Goal: Task Accomplishment & Management: Use online tool/utility

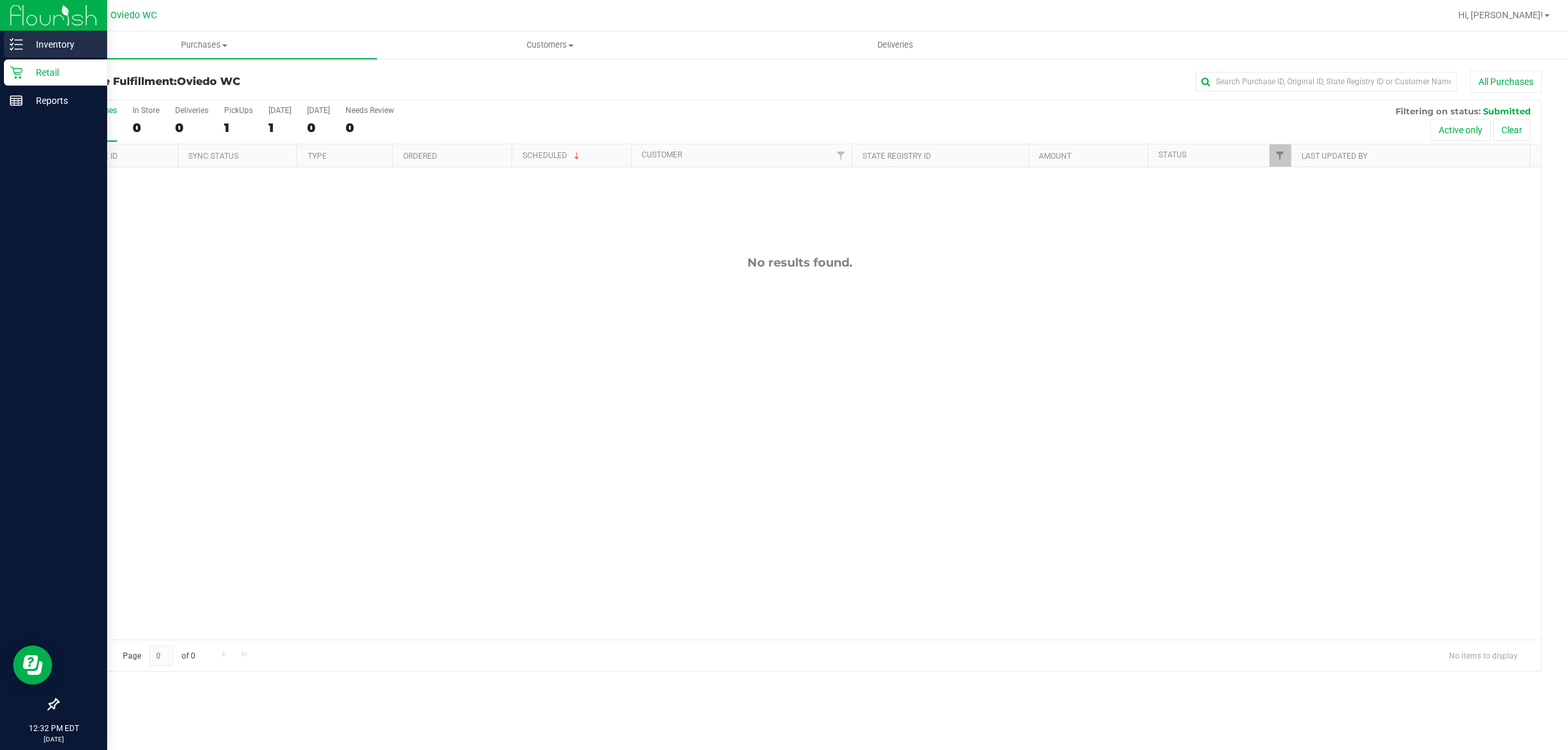
click at [34, 44] on p "Inventory" at bounding box center [62, 45] width 78 height 16
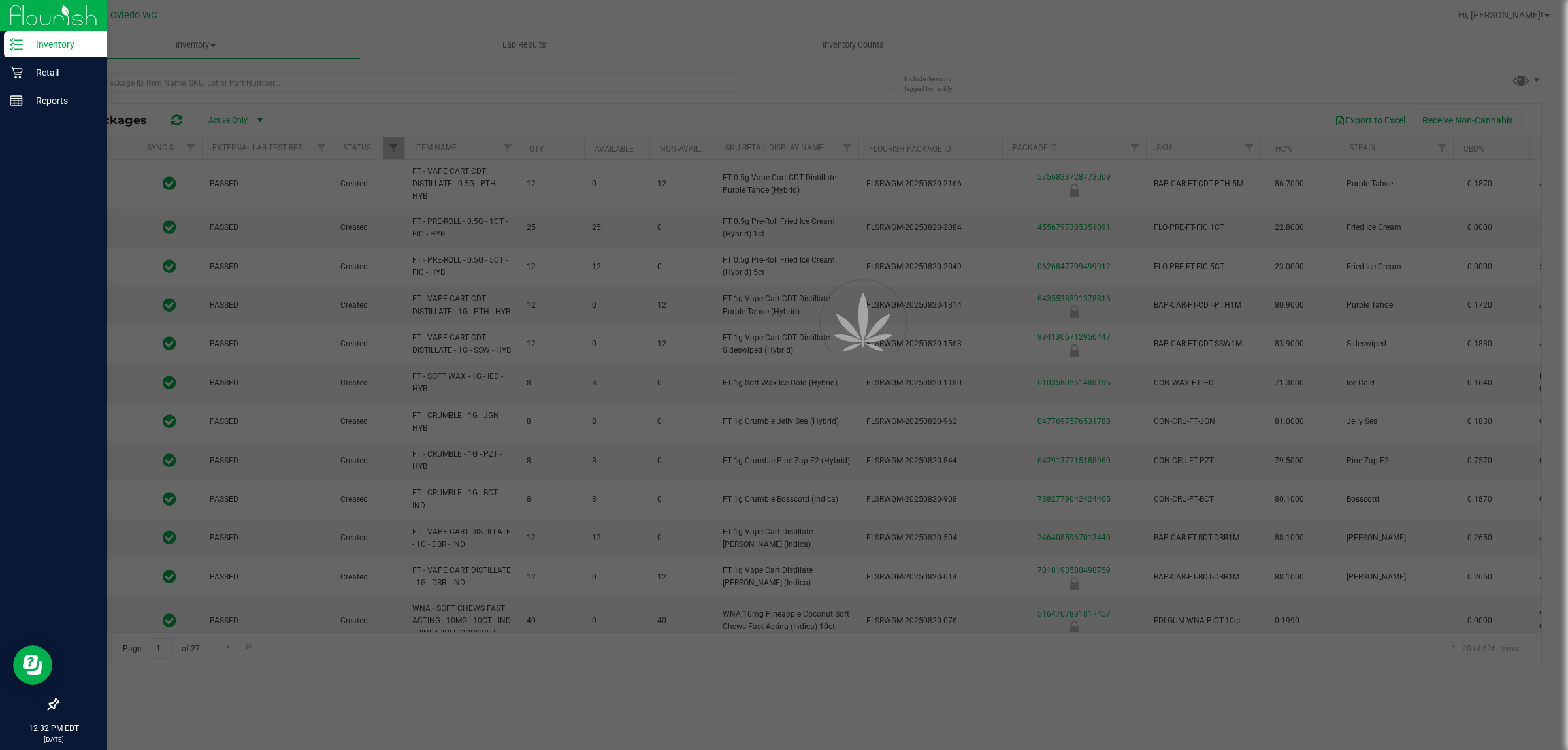
type input "[DATE]"
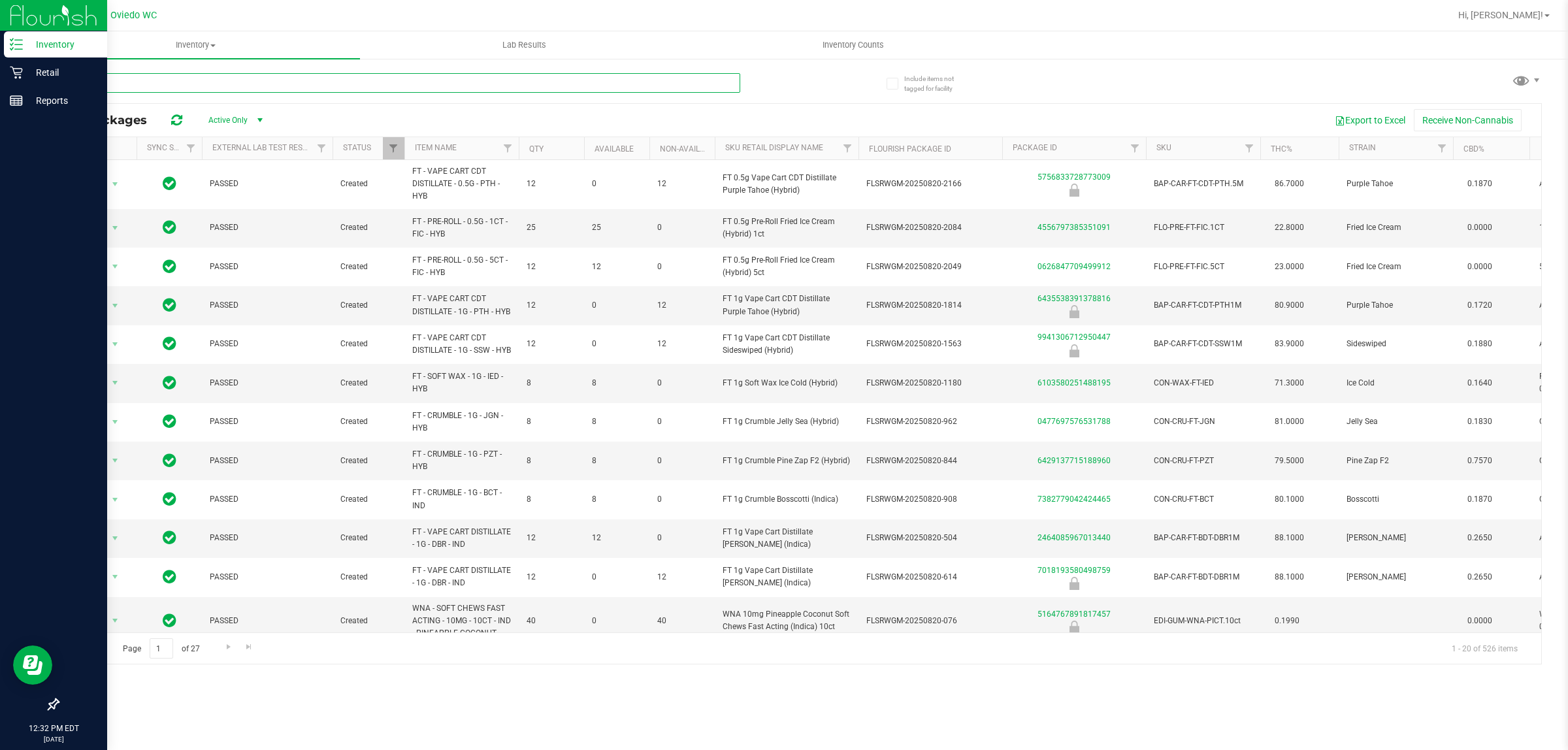
click at [279, 80] on input "text" at bounding box center [398, 83] width 683 height 20
type input "gpe"
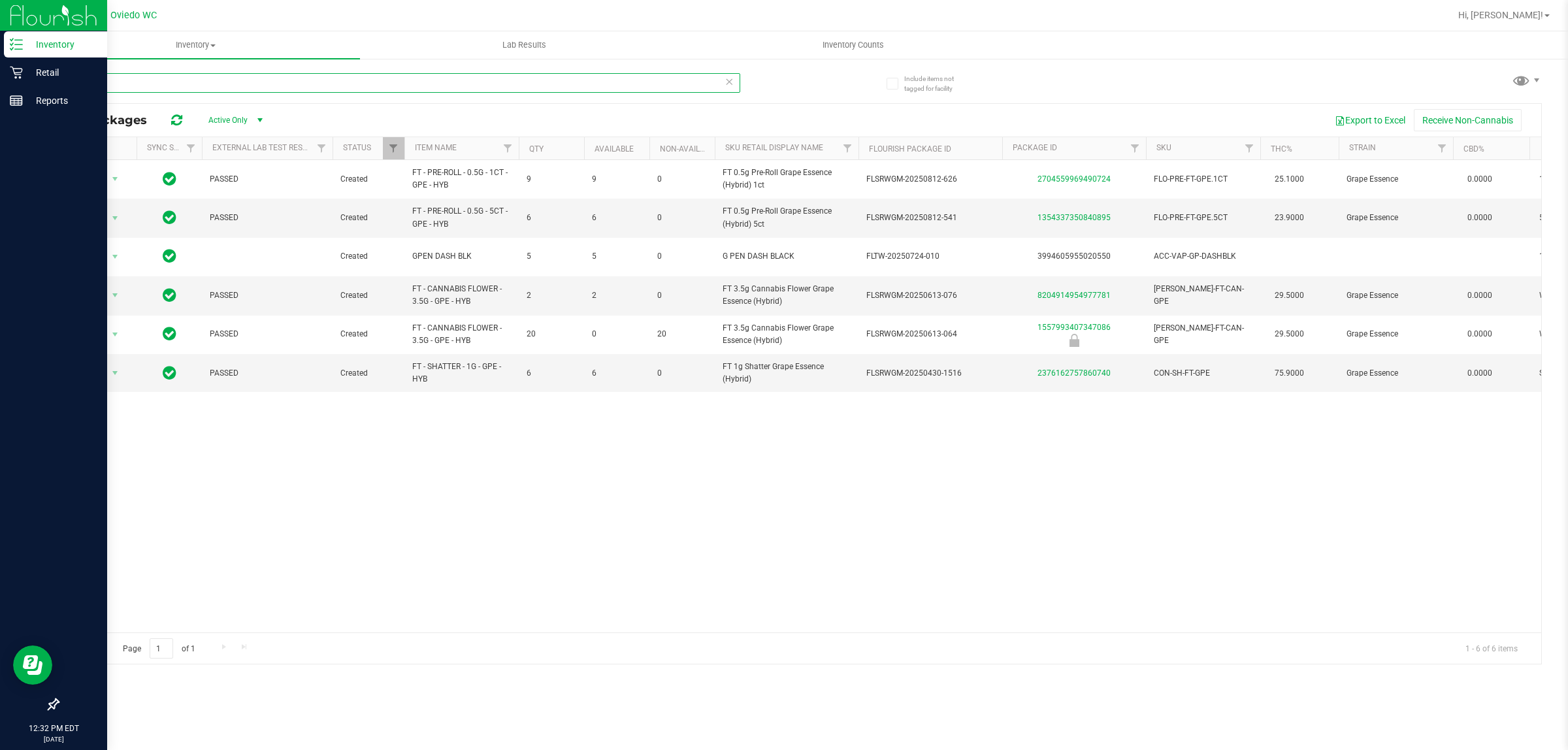
click at [103, 87] on input "gpe" at bounding box center [398, 83] width 683 height 20
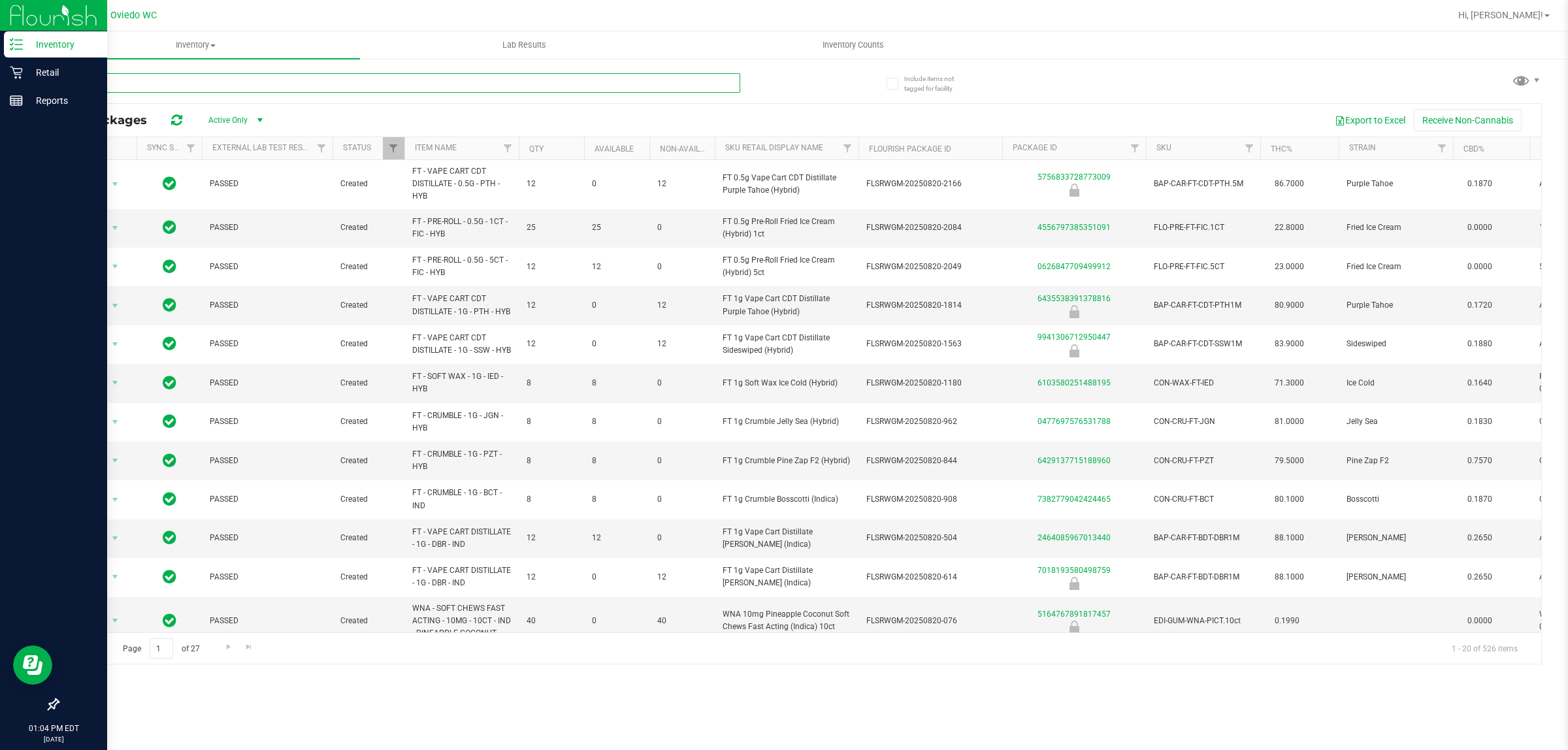
click at [161, 84] on input "text" at bounding box center [398, 83] width 683 height 20
click at [21, 72] on icon at bounding box center [16, 72] width 13 height 13
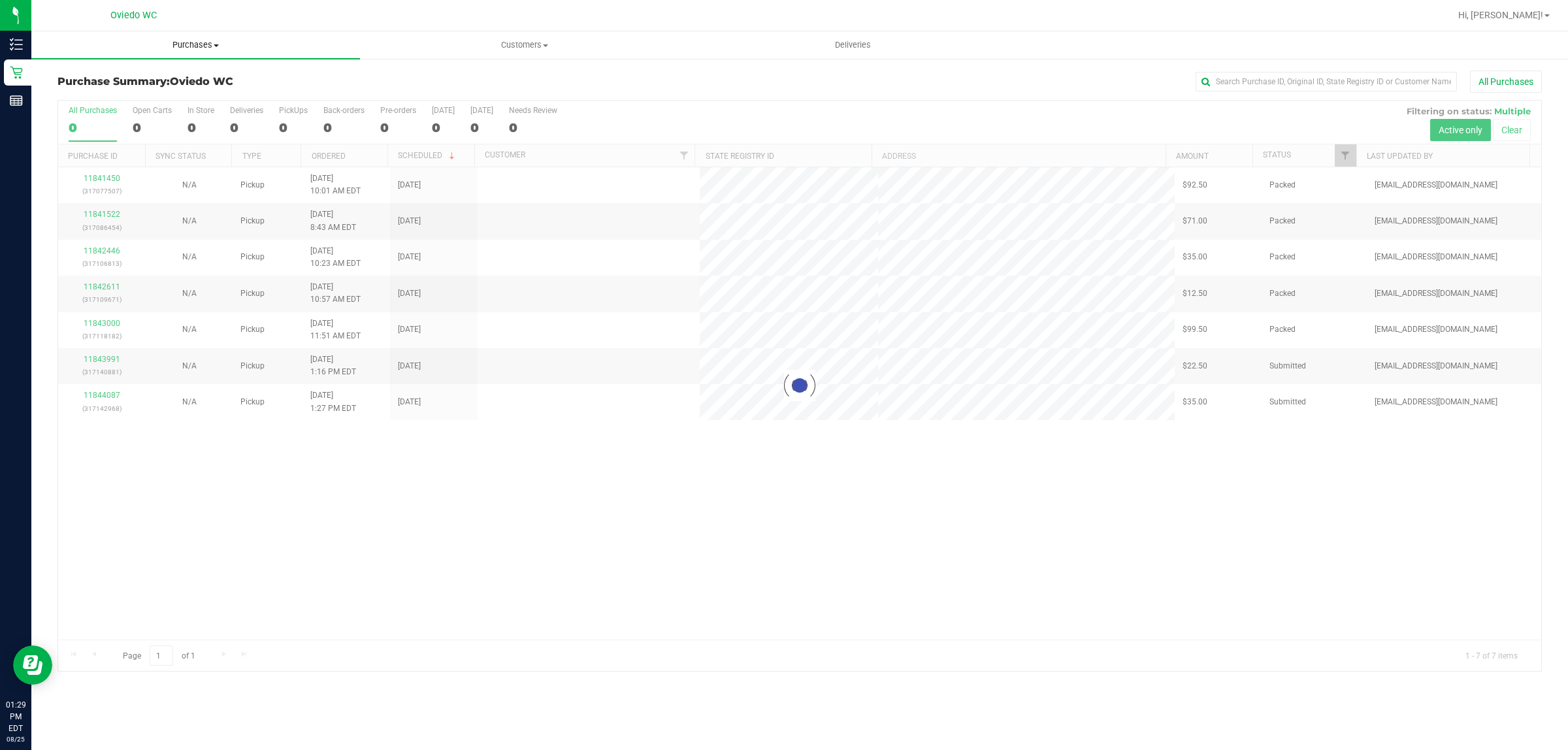
click at [211, 42] on span "Purchases" at bounding box center [196, 45] width 329 height 12
click at [193, 95] on li "Fulfillment" at bounding box center [196, 95] width 329 height 16
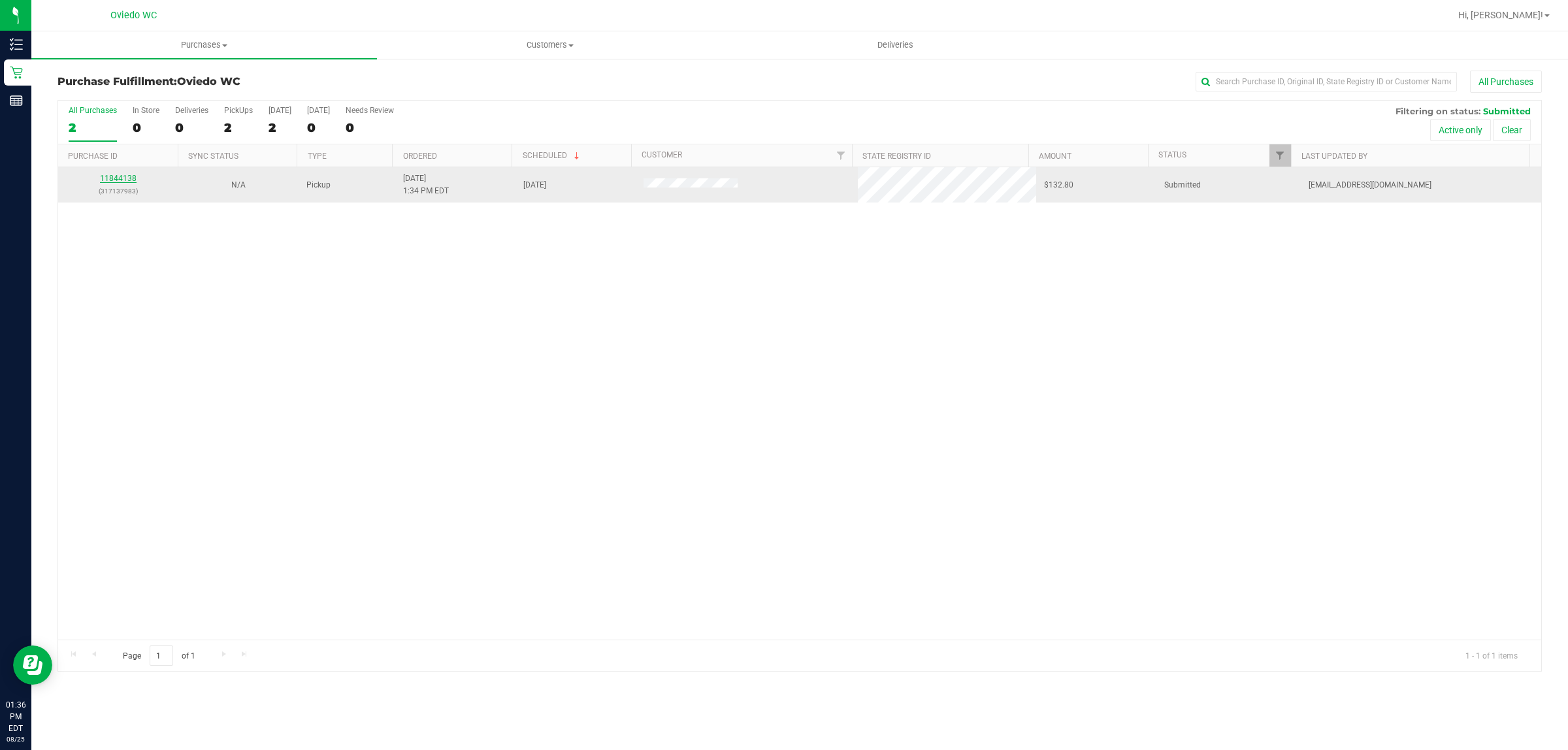
click at [120, 178] on link "11844138" at bounding box center [119, 178] width 37 height 9
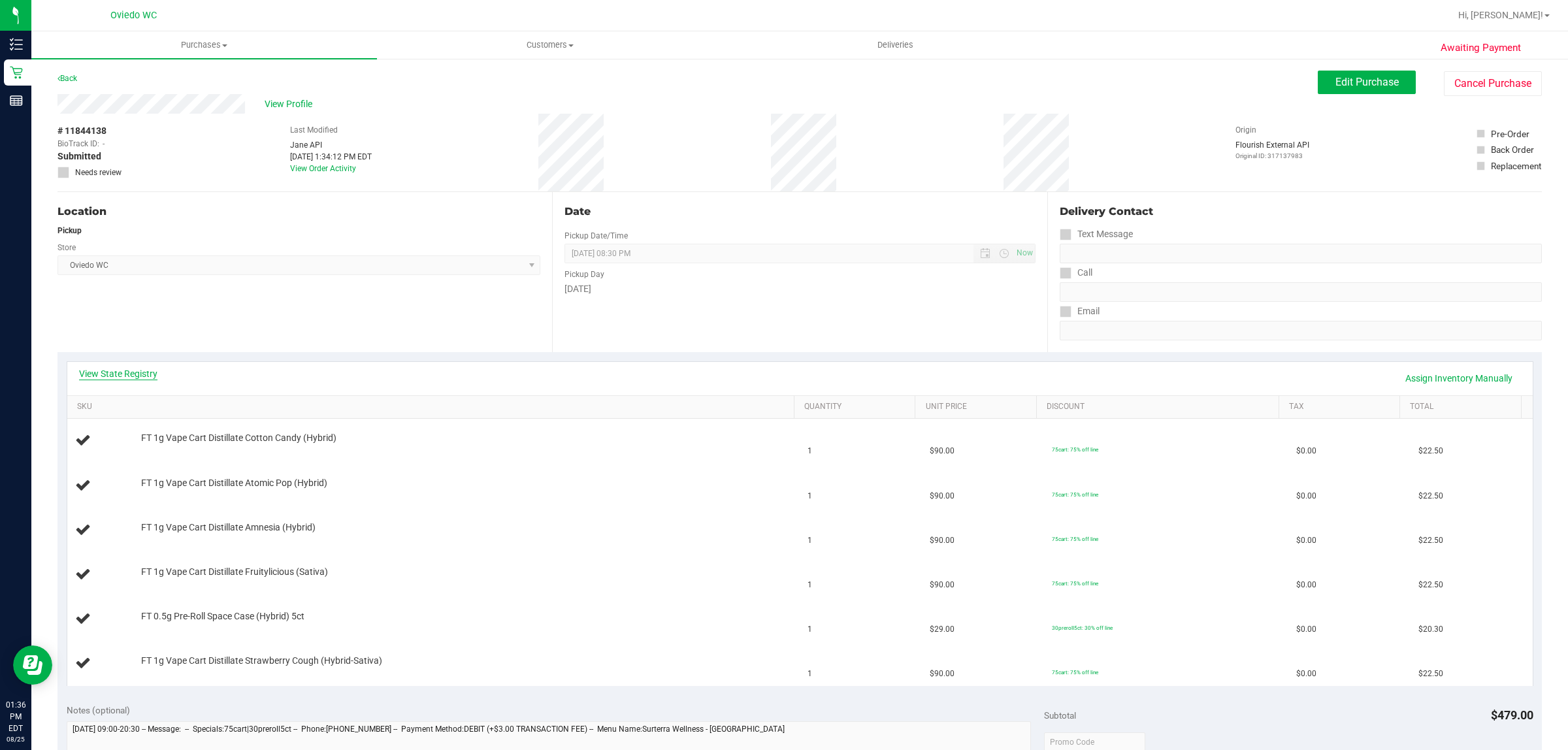
click at [134, 370] on link "View State Registry" at bounding box center [118, 373] width 78 height 13
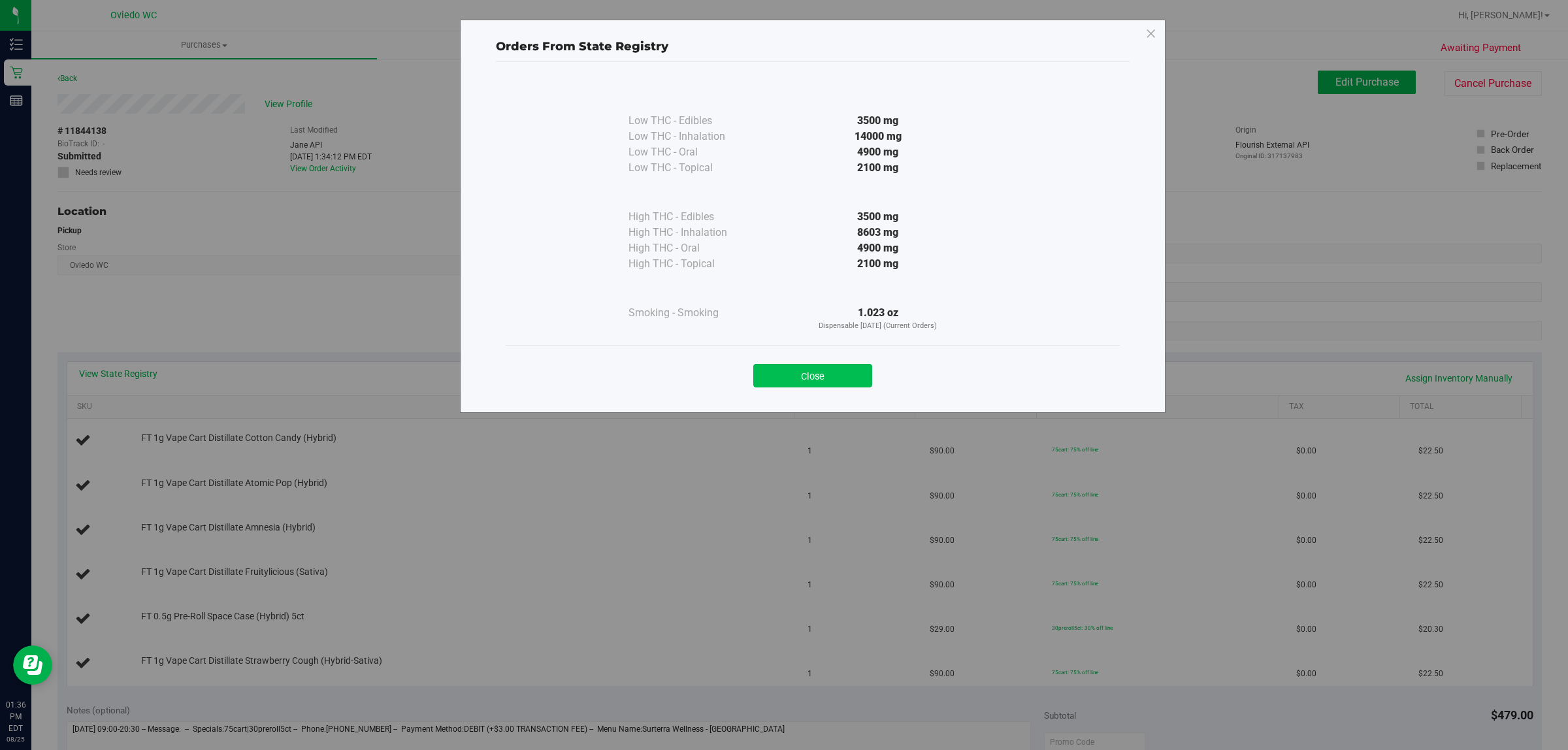
click at [828, 369] on button "Close" at bounding box center [813, 375] width 119 height 24
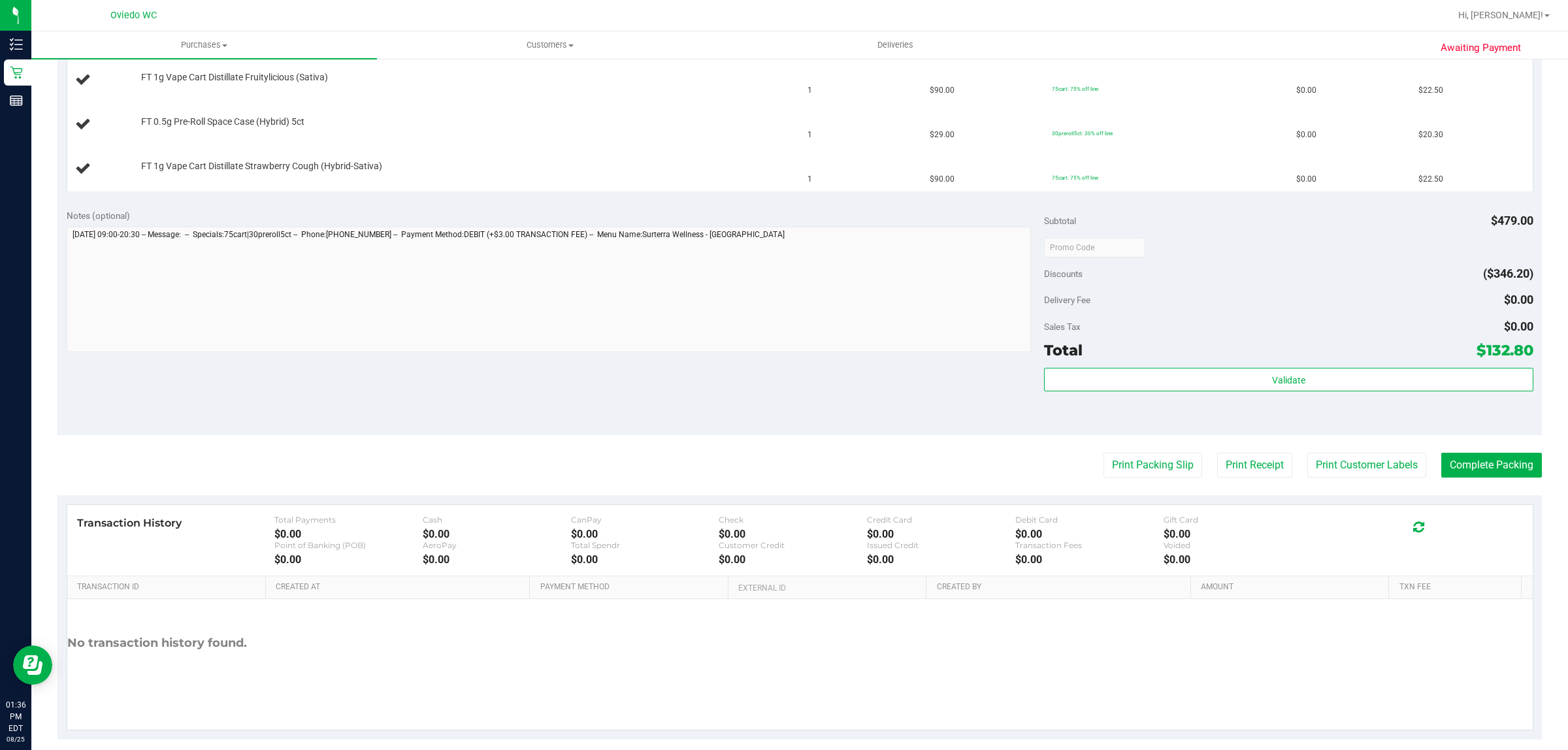
scroll to position [510, 0]
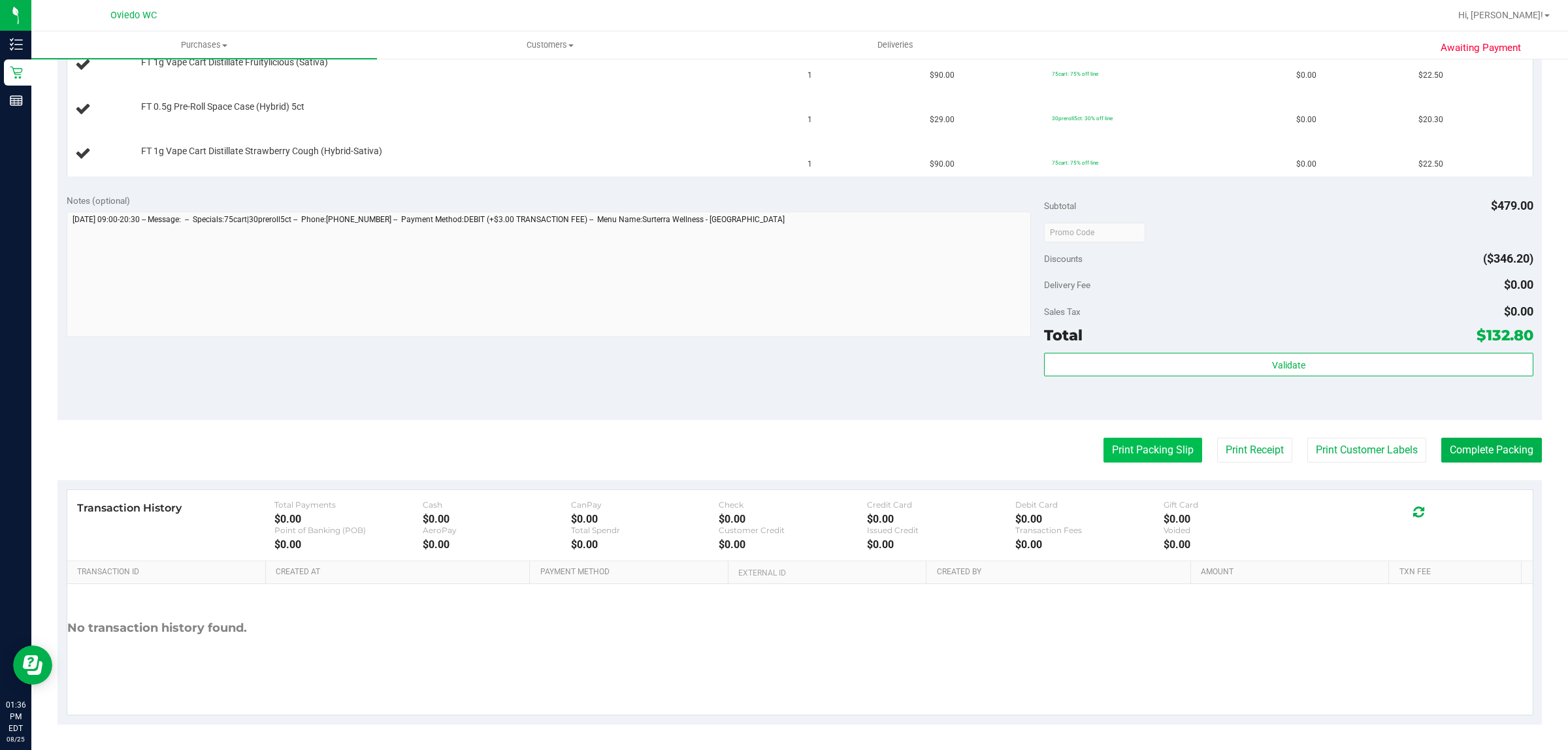
click at [1103, 455] on button "Print Packing Slip" at bounding box center [1152, 450] width 99 height 25
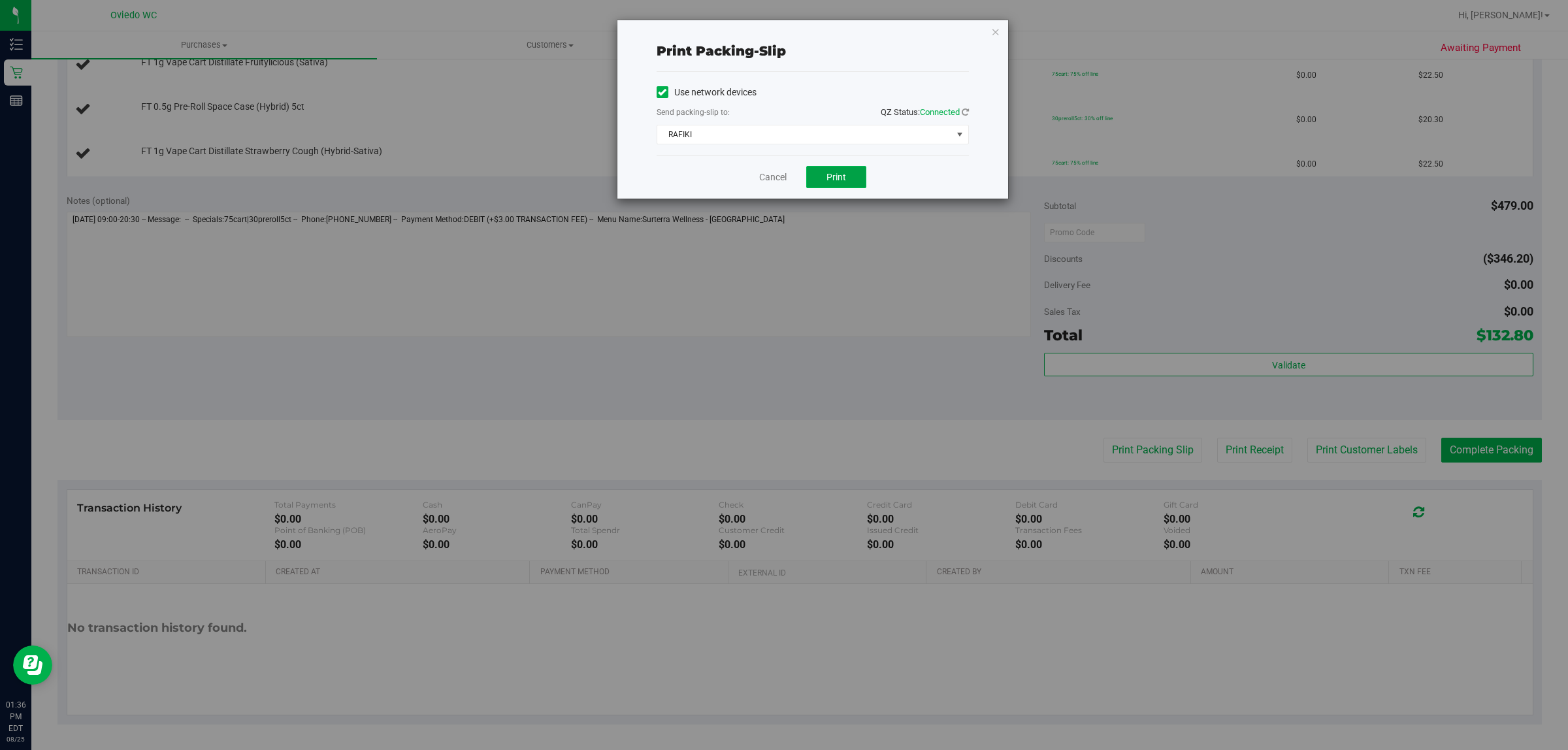
click at [828, 182] on span "Print" at bounding box center [836, 177] width 20 height 11
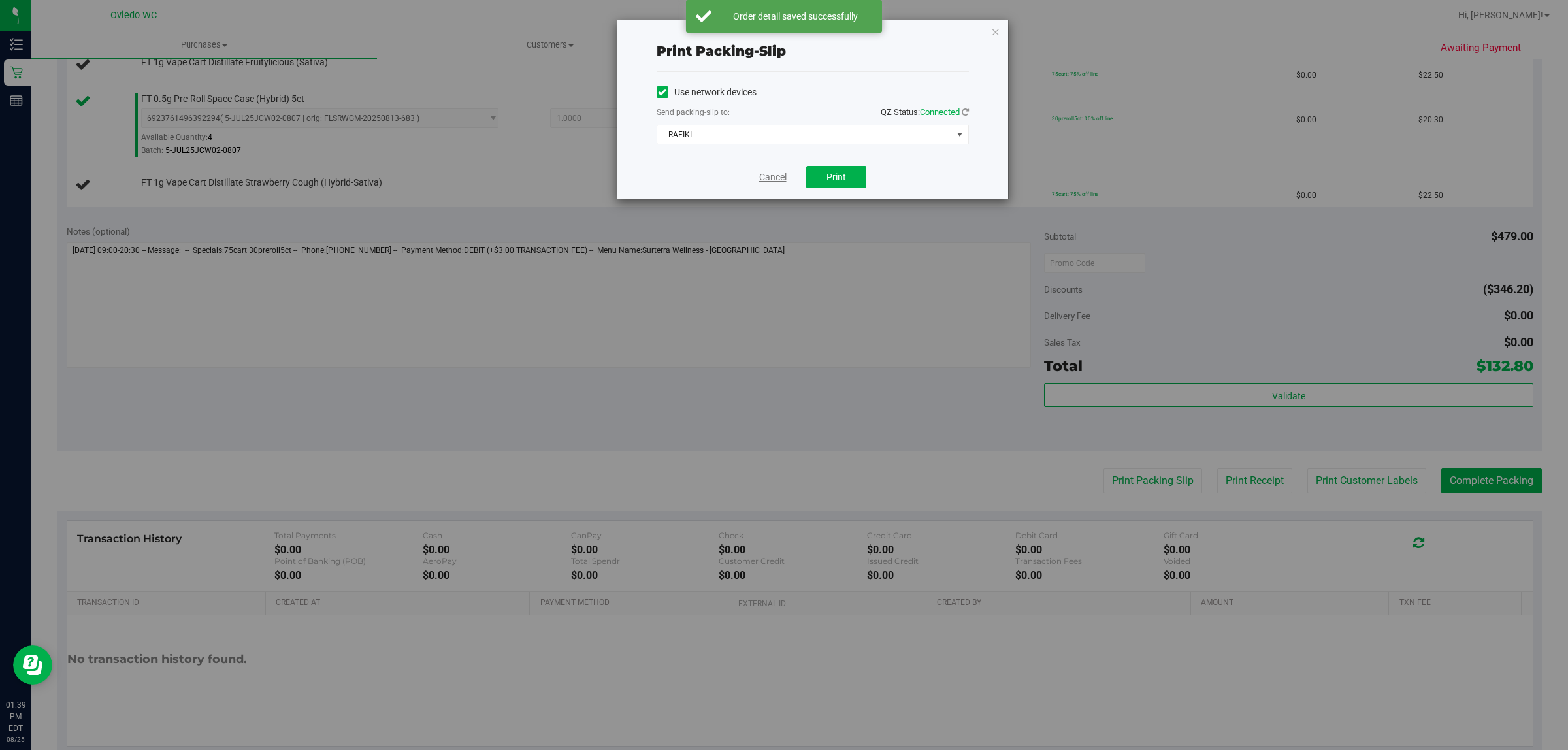
click at [763, 177] on link "Cancel" at bounding box center [773, 177] width 28 height 14
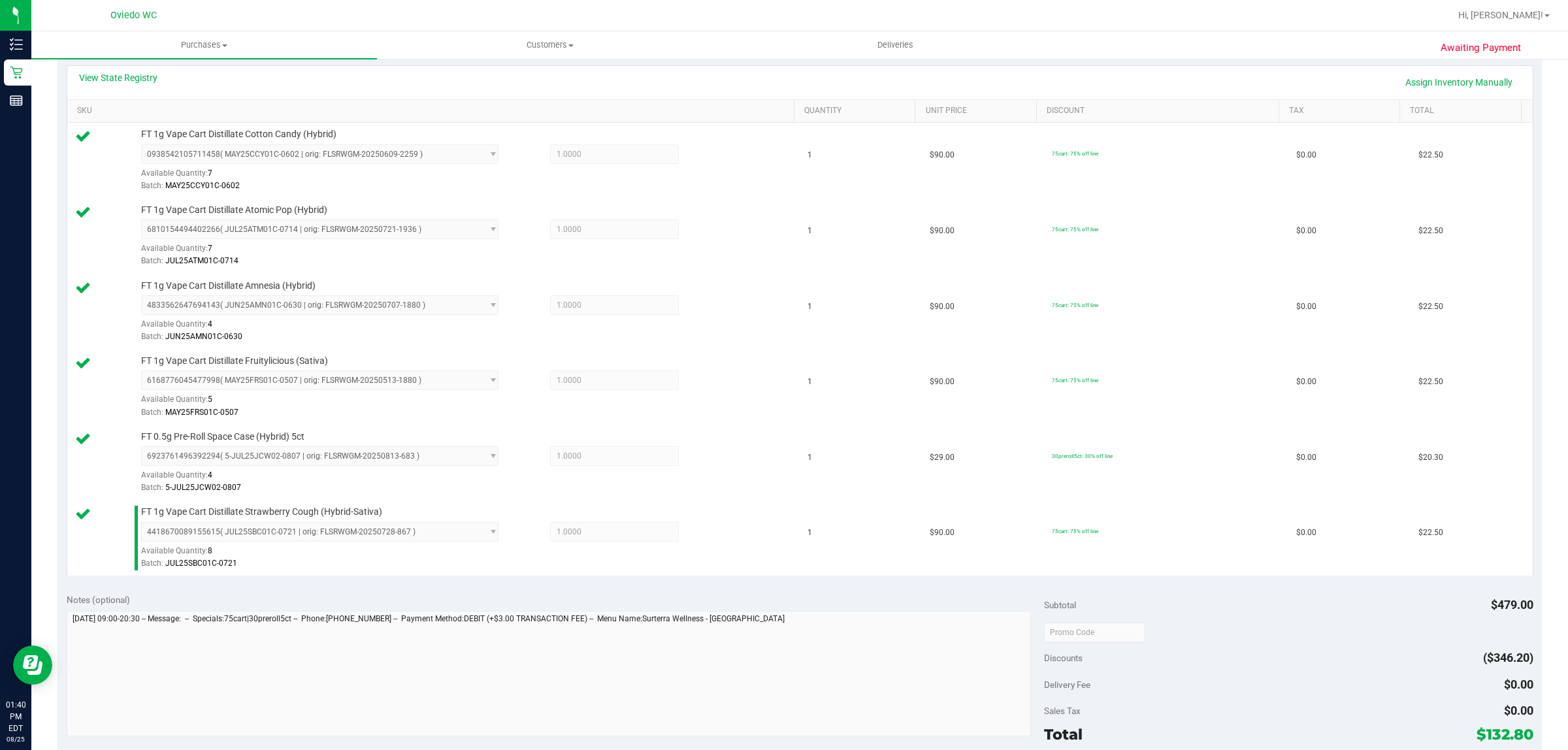
scroll to position [541, 0]
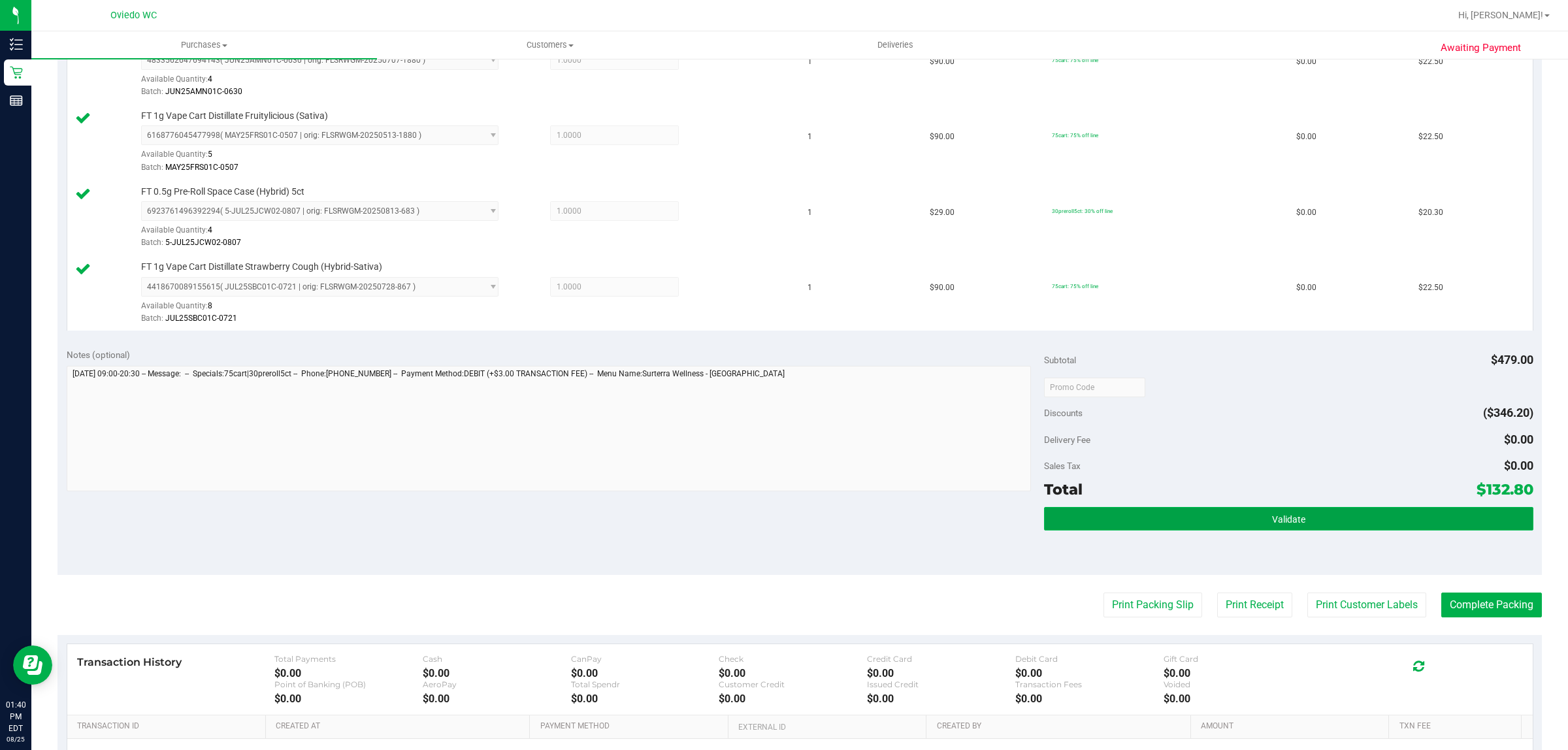
click at [1390, 516] on button "Validate" at bounding box center [1288, 519] width 489 height 24
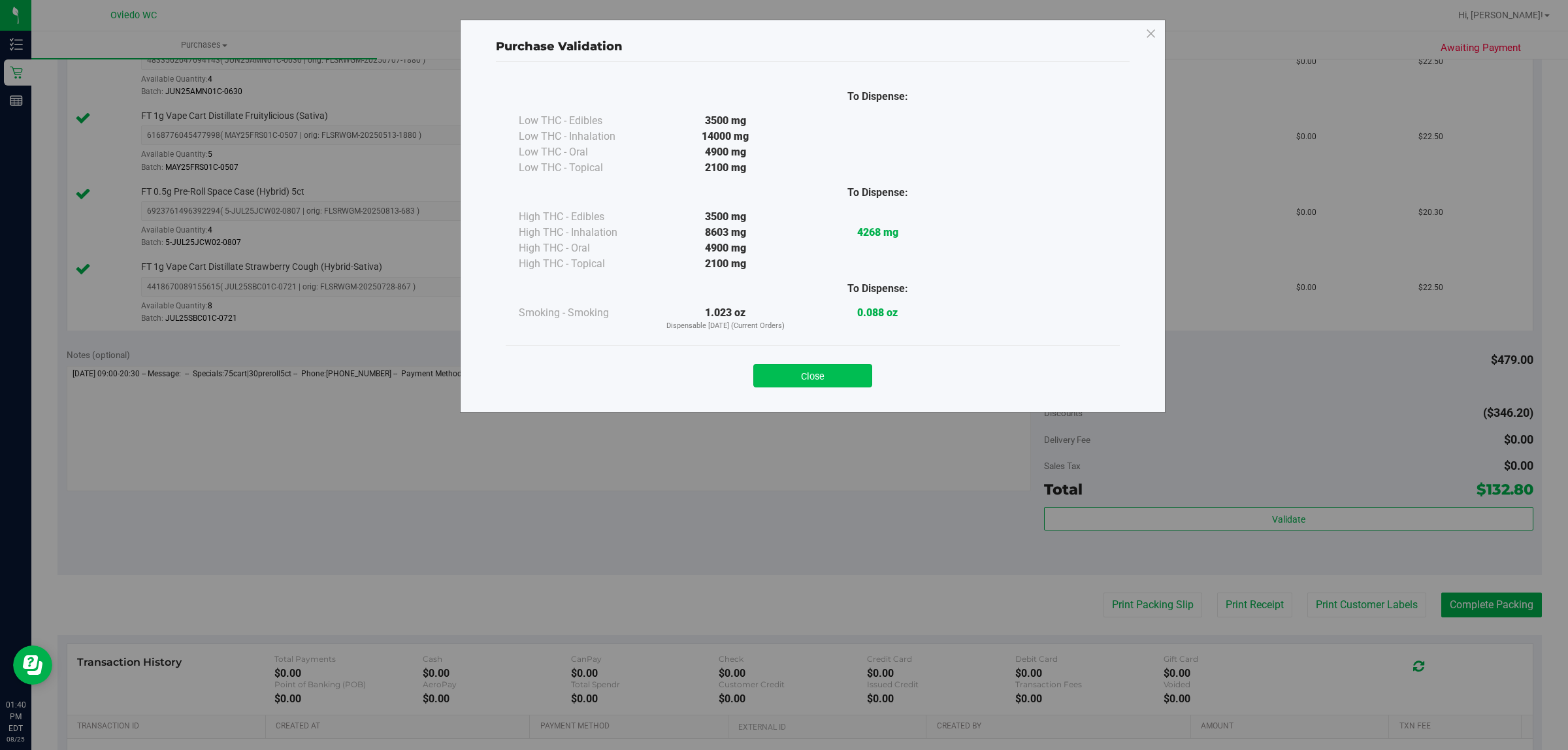
click at [823, 371] on button "Close" at bounding box center [813, 375] width 119 height 24
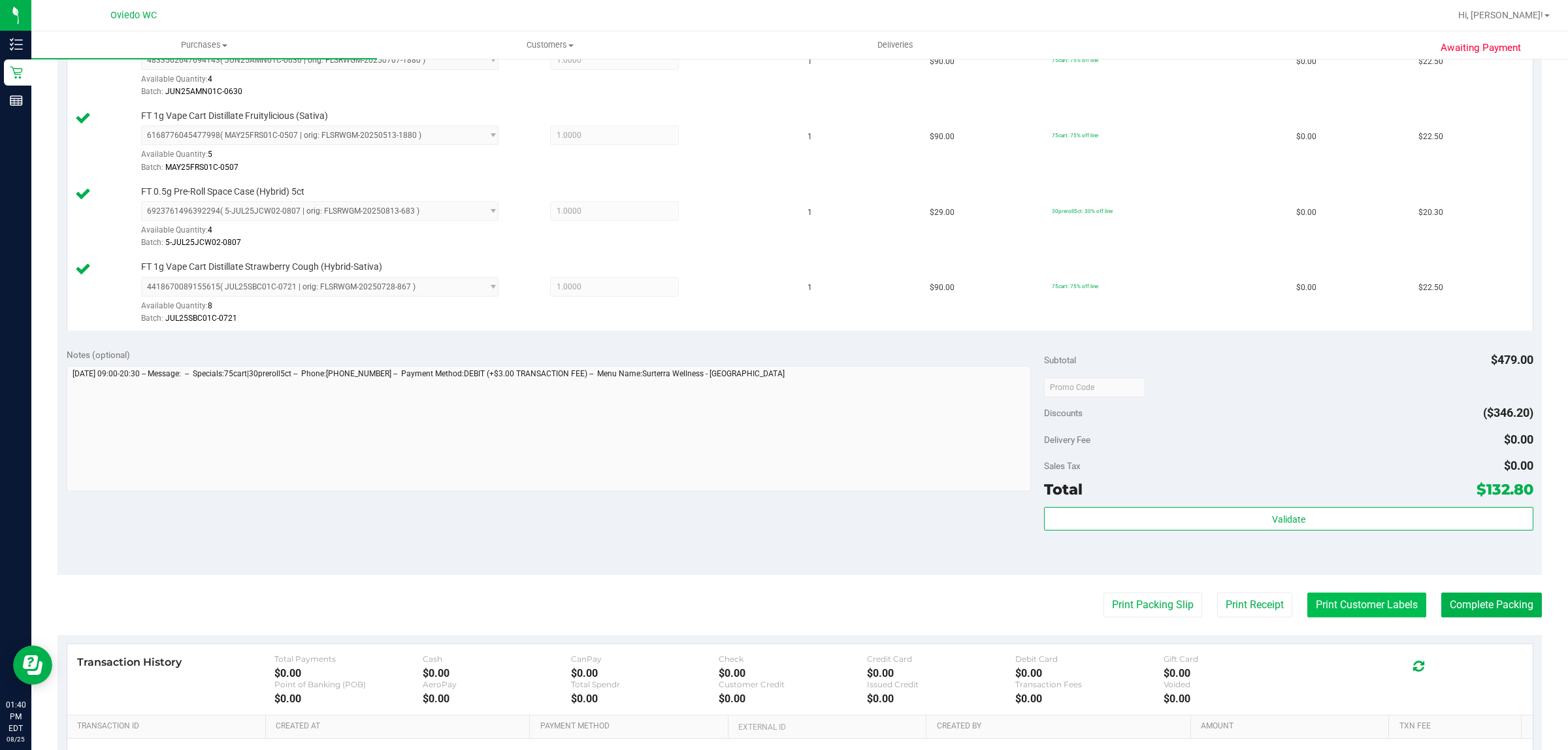
click at [1325, 600] on button "Print Customer Labels" at bounding box center [1366, 605] width 119 height 25
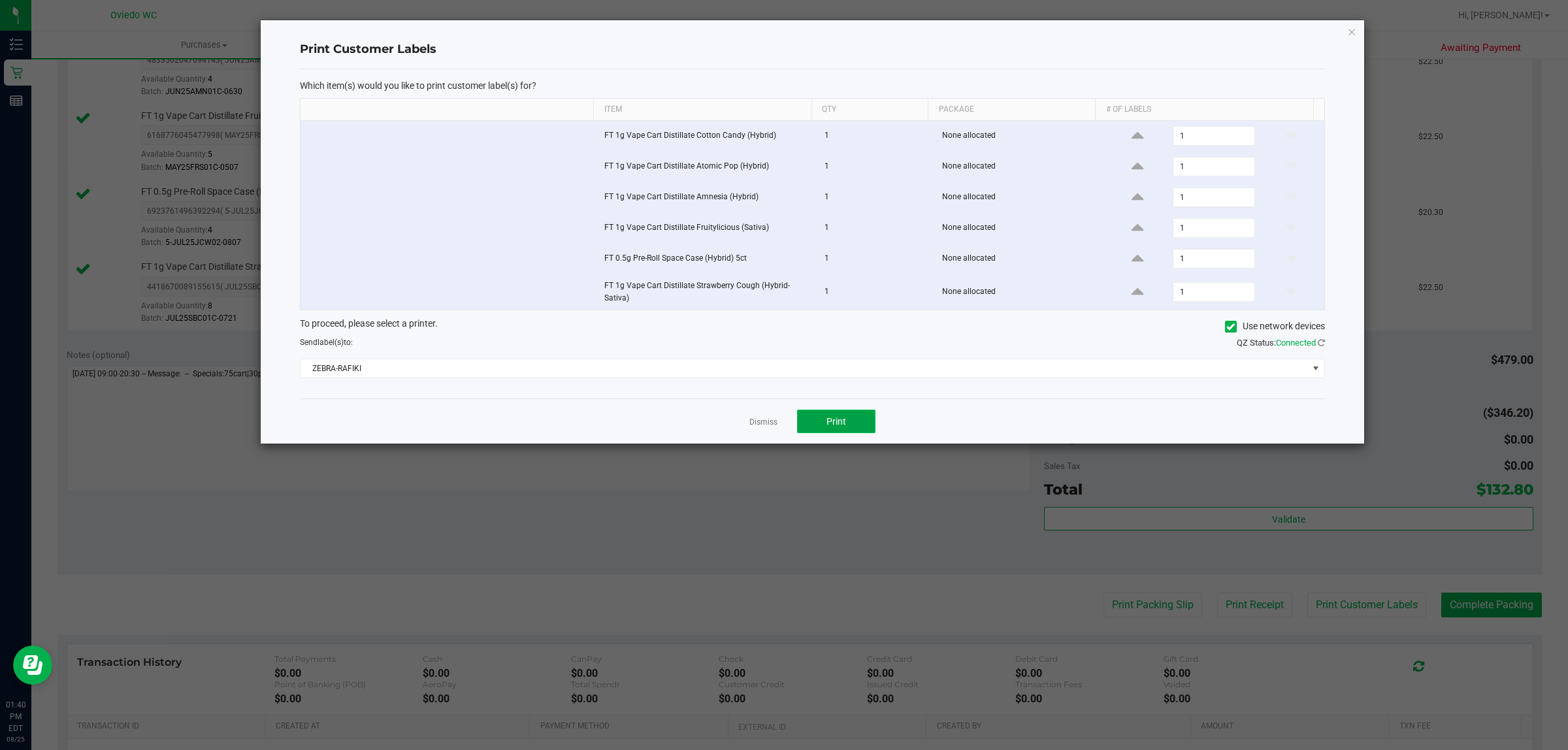
click at [817, 429] on button "Print" at bounding box center [836, 421] width 78 height 24
click at [771, 427] on link "Dismiss" at bounding box center [763, 422] width 28 height 11
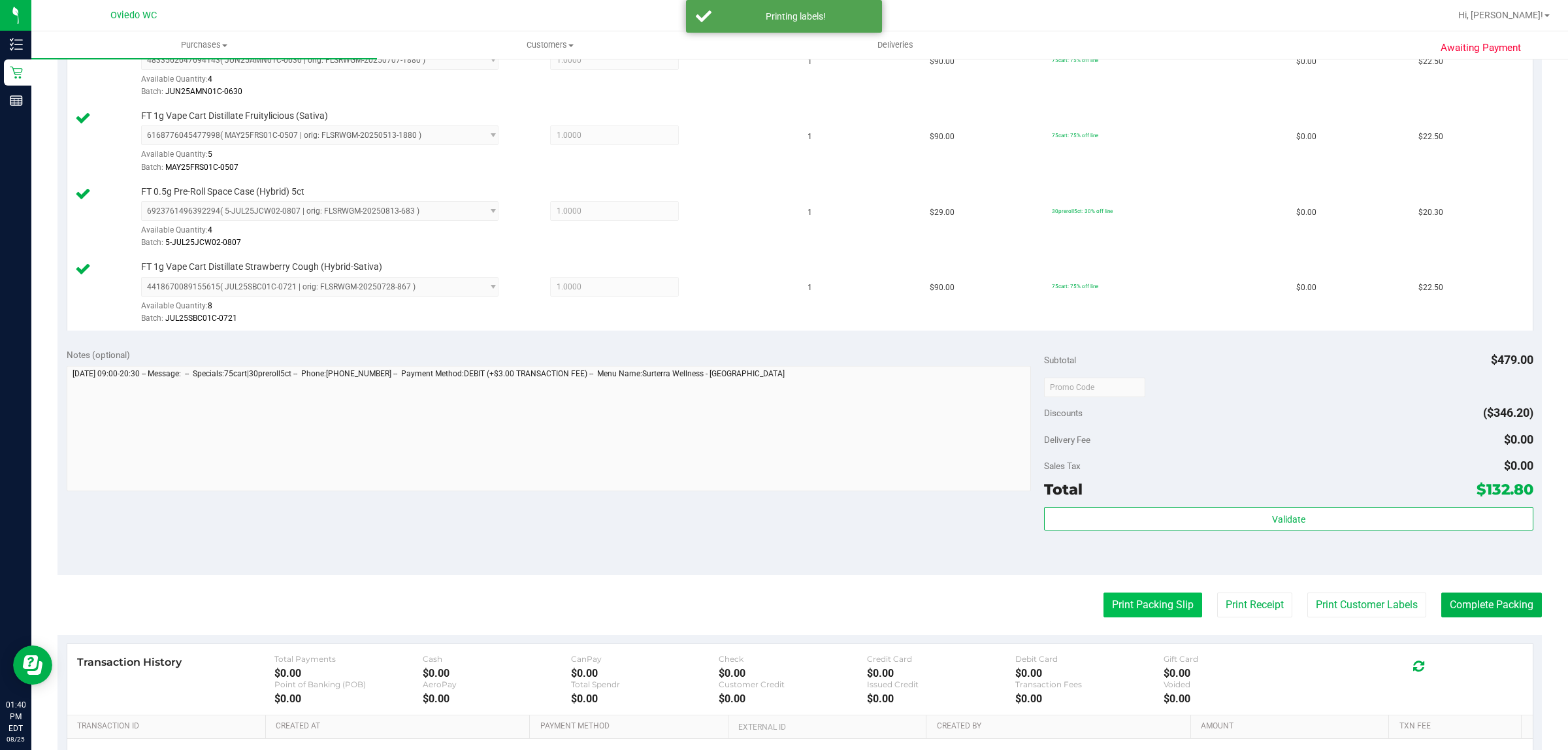
click at [1170, 608] on button "Print Packing Slip" at bounding box center [1152, 605] width 99 height 25
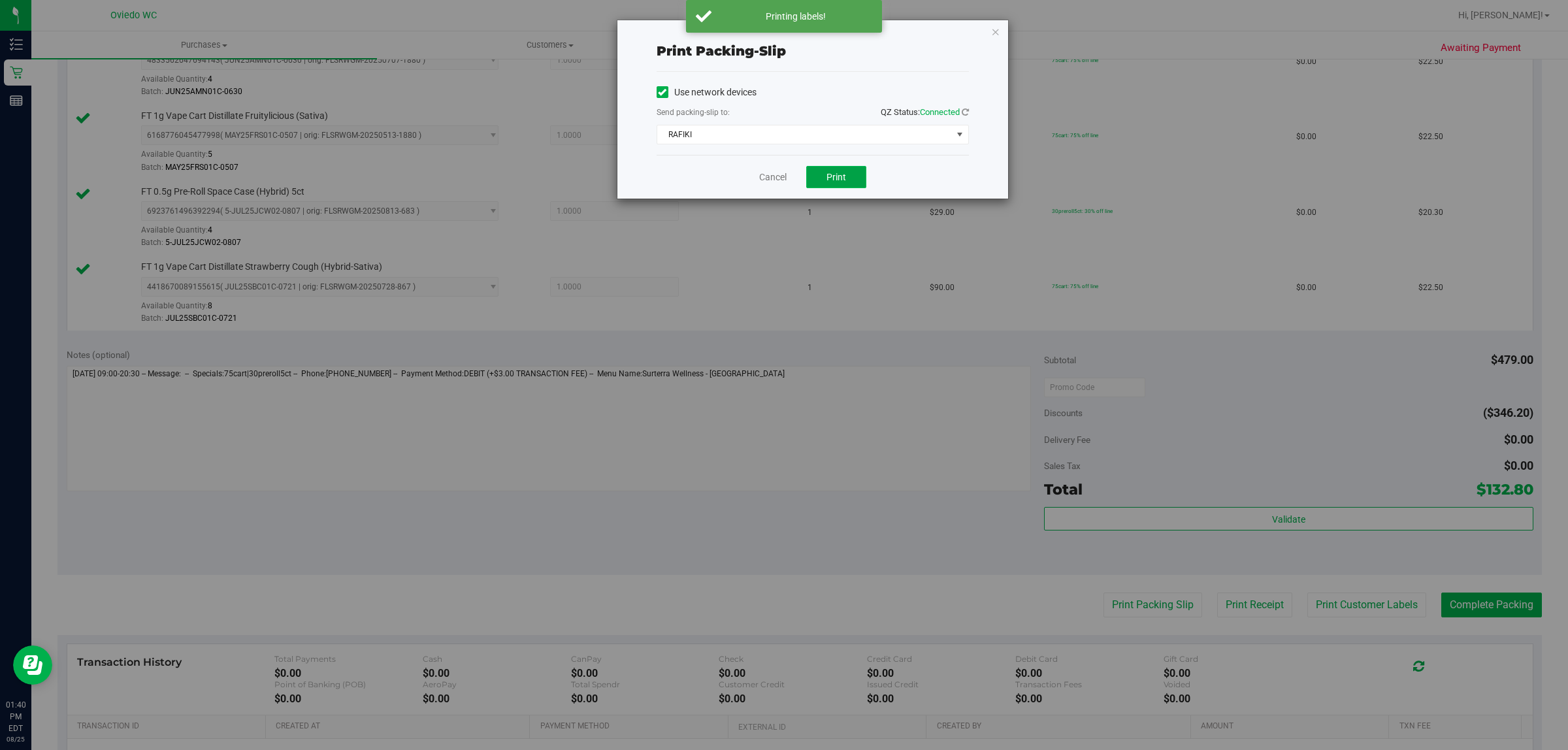
click at [840, 175] on span "Print" at bounding box center [836, 177] width 20 height 11
click at [766, 176] on link "Cancel" at bounding box center [773, 177] width 28 height 14
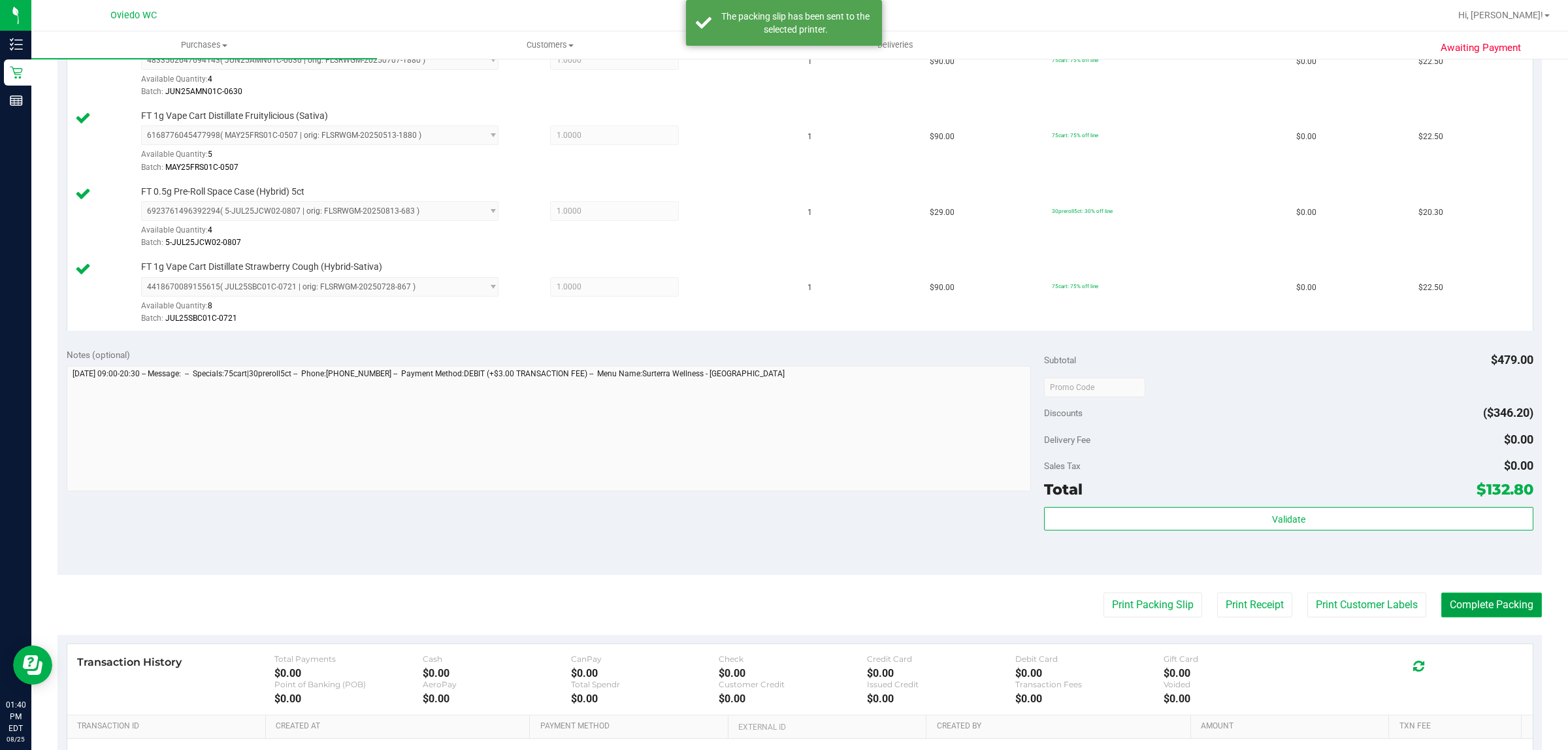
click at [1507, 617] on button "Complete Packing" at bounding box center [1491, 605] width 101 height 25
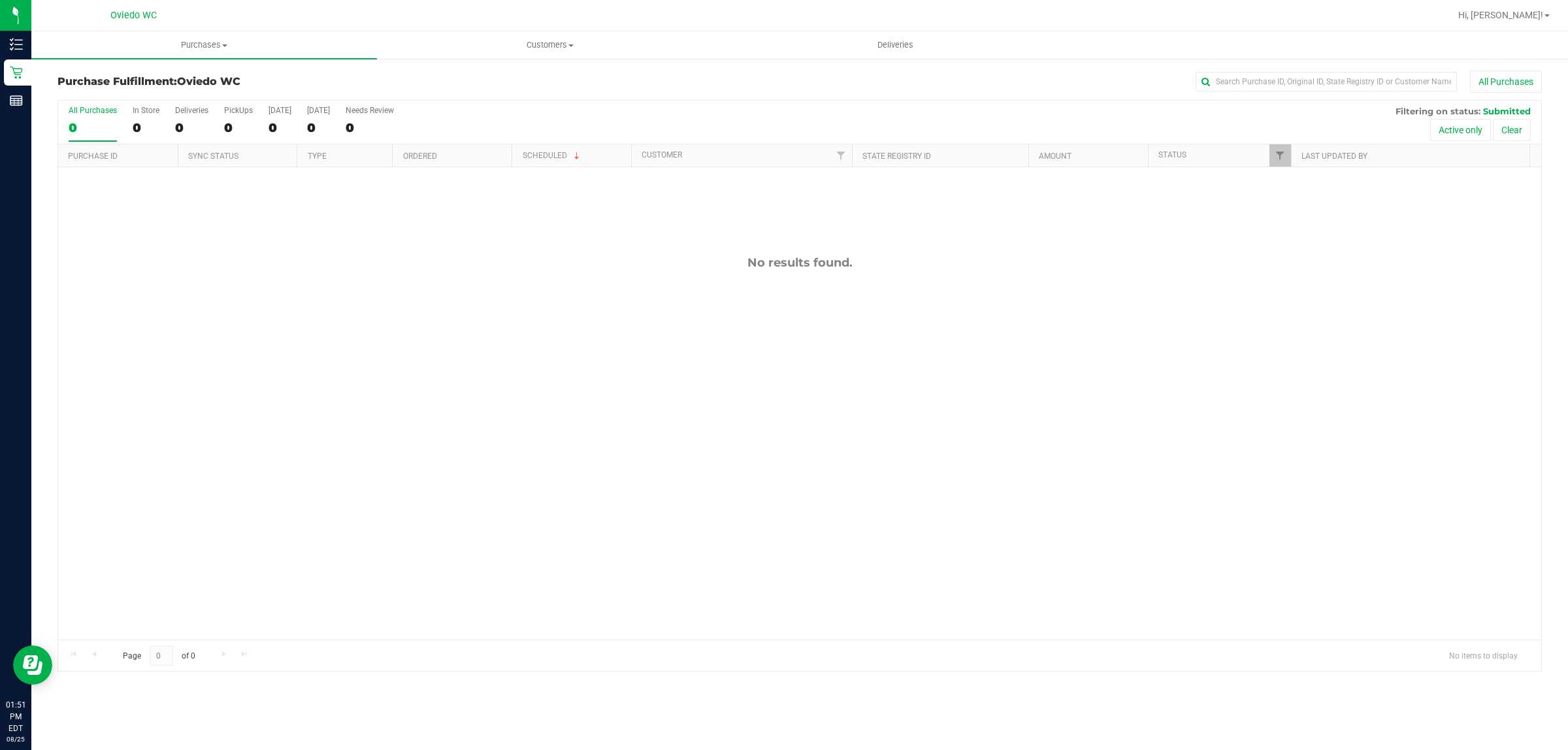
click at [599, 414] on div "No results found." at bounding box center [799, 447] width 1483 height 560
click at [464, 304] on div "No results found." at bounding box center [799, 447] width 1483 height 560
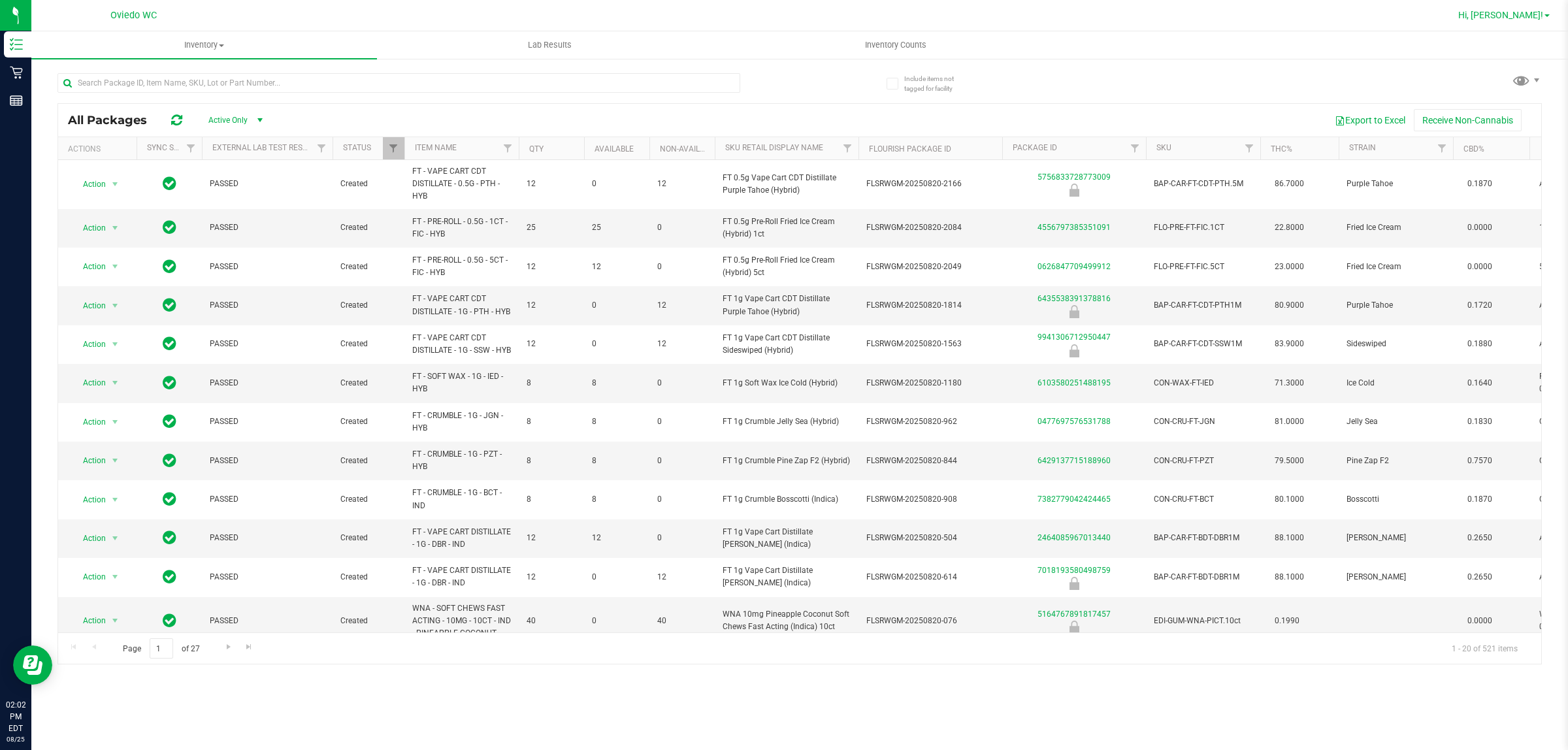
click at [1536, 10] on span "Hi, [PERSON_NAME]!" at bounding box center [1500, 15] width 85 height 11
click at [1521, 112] on li "Sign Out" at bounding box center [1509, 116] width 98 height 24
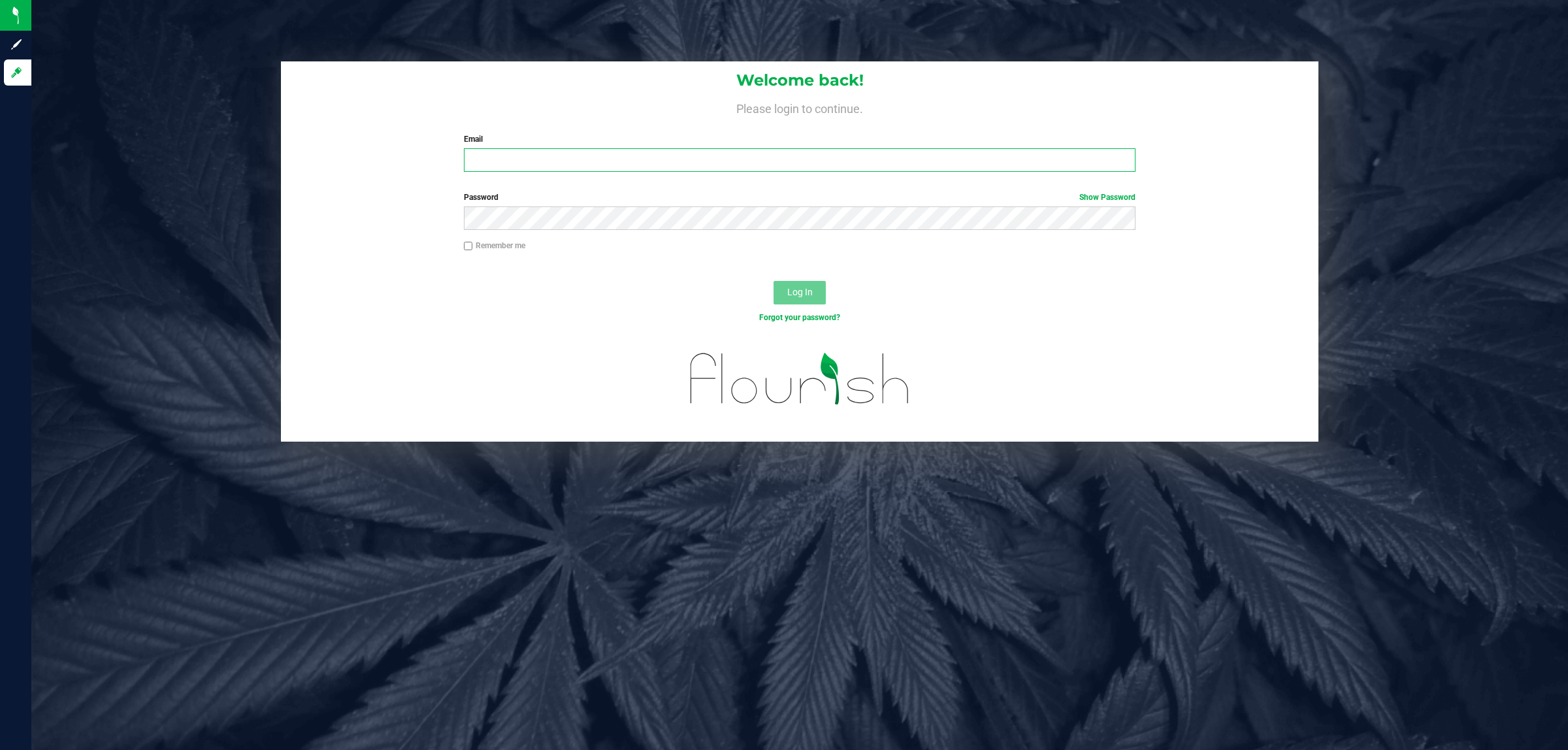
click at [1032, 153] on input "Email" at bounding box center [799, 160] width 672 height 24
type input "[EMAIL_ADDRESS][DOMAIN_NAME]"
click at [773, 281] on button "Log In" at bounding box center [799, 293] width 52 height 24
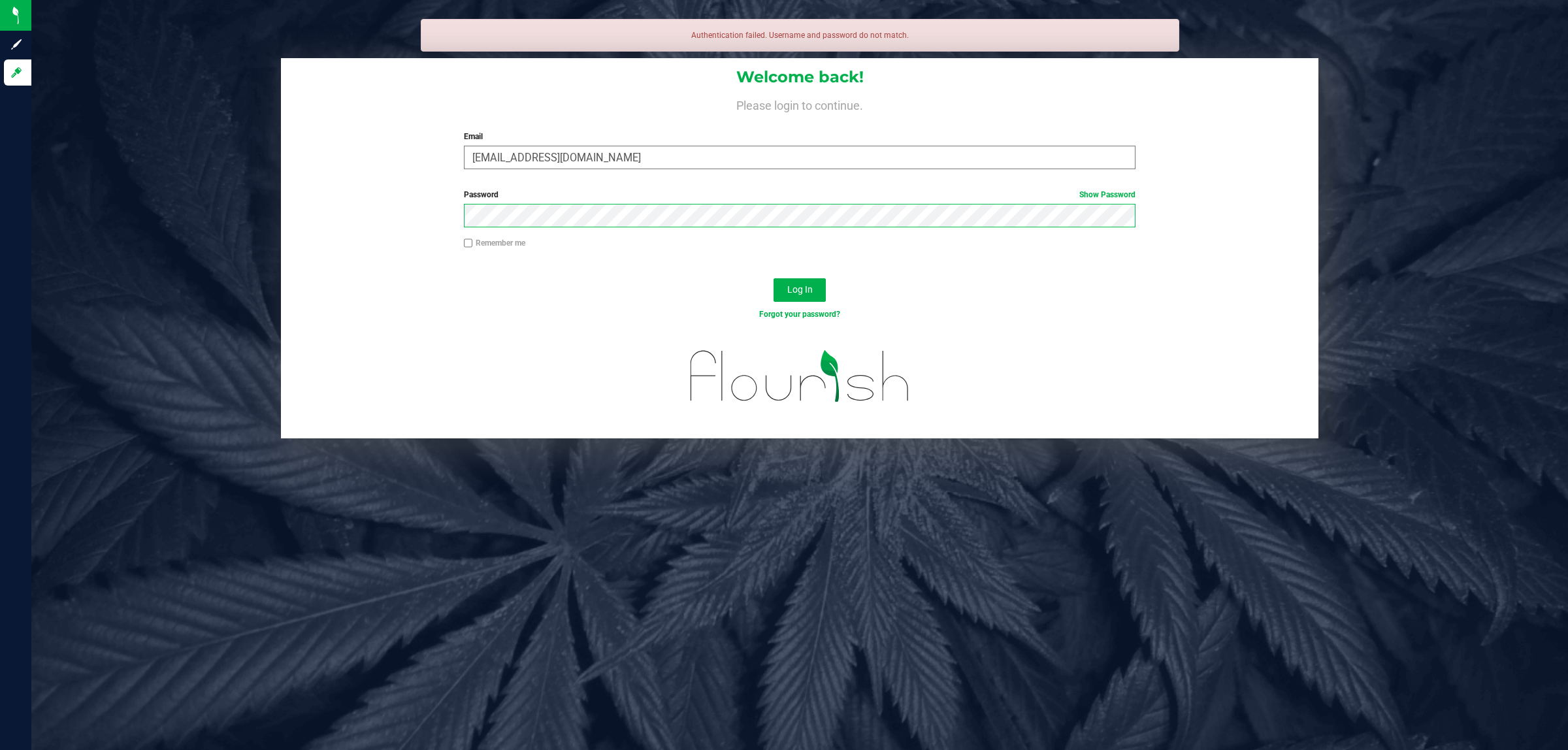
click at [773, 279] on button "Log In" at bounding box center [799, 290] width 52 height 24
